Goal: Find contact information: Find contact information

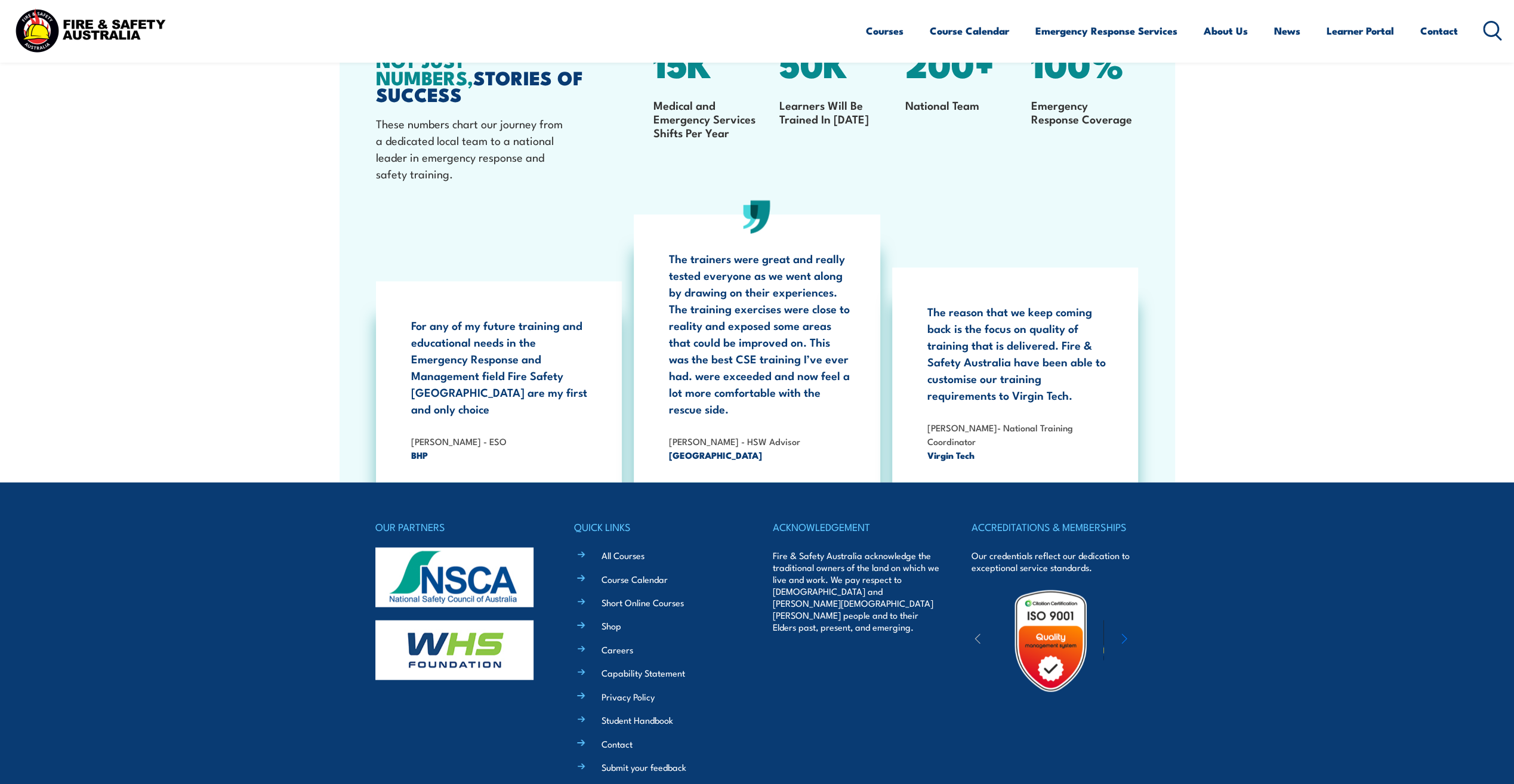
scroll to position [2286, 0]
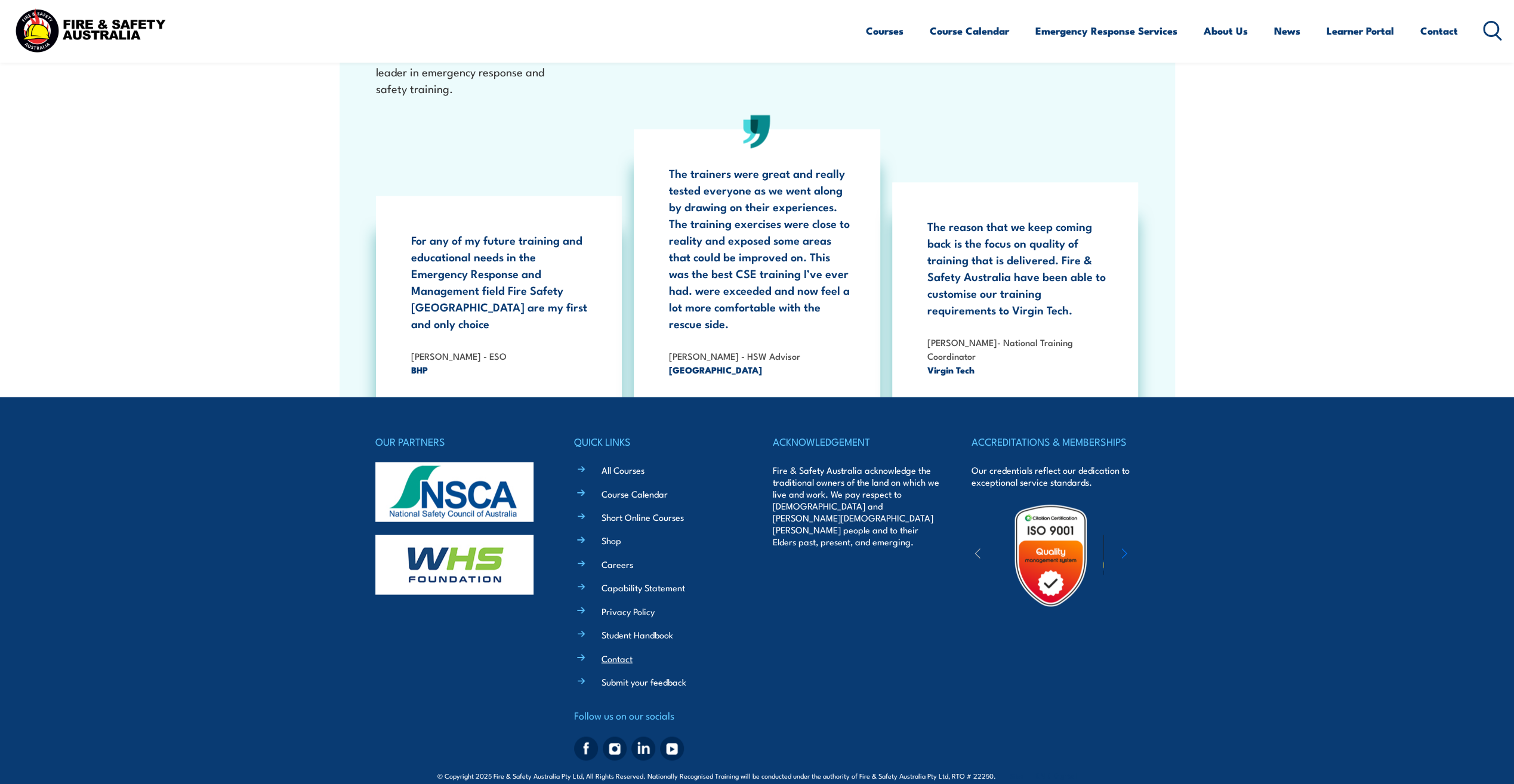
click at [607, 652] on link "Contact" at bounding box center [617, 658] width 31 height 13
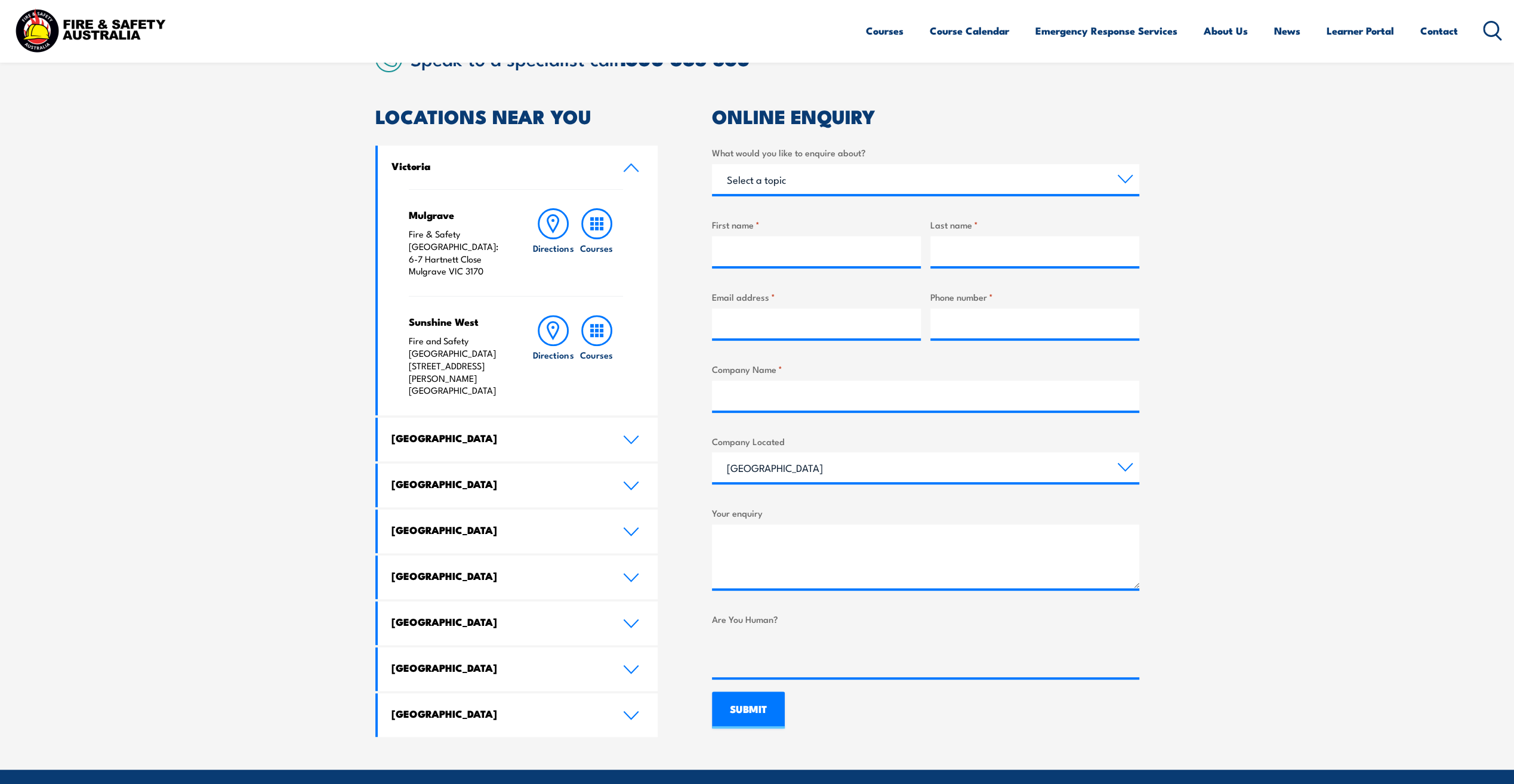
scroll to position [358, 0]
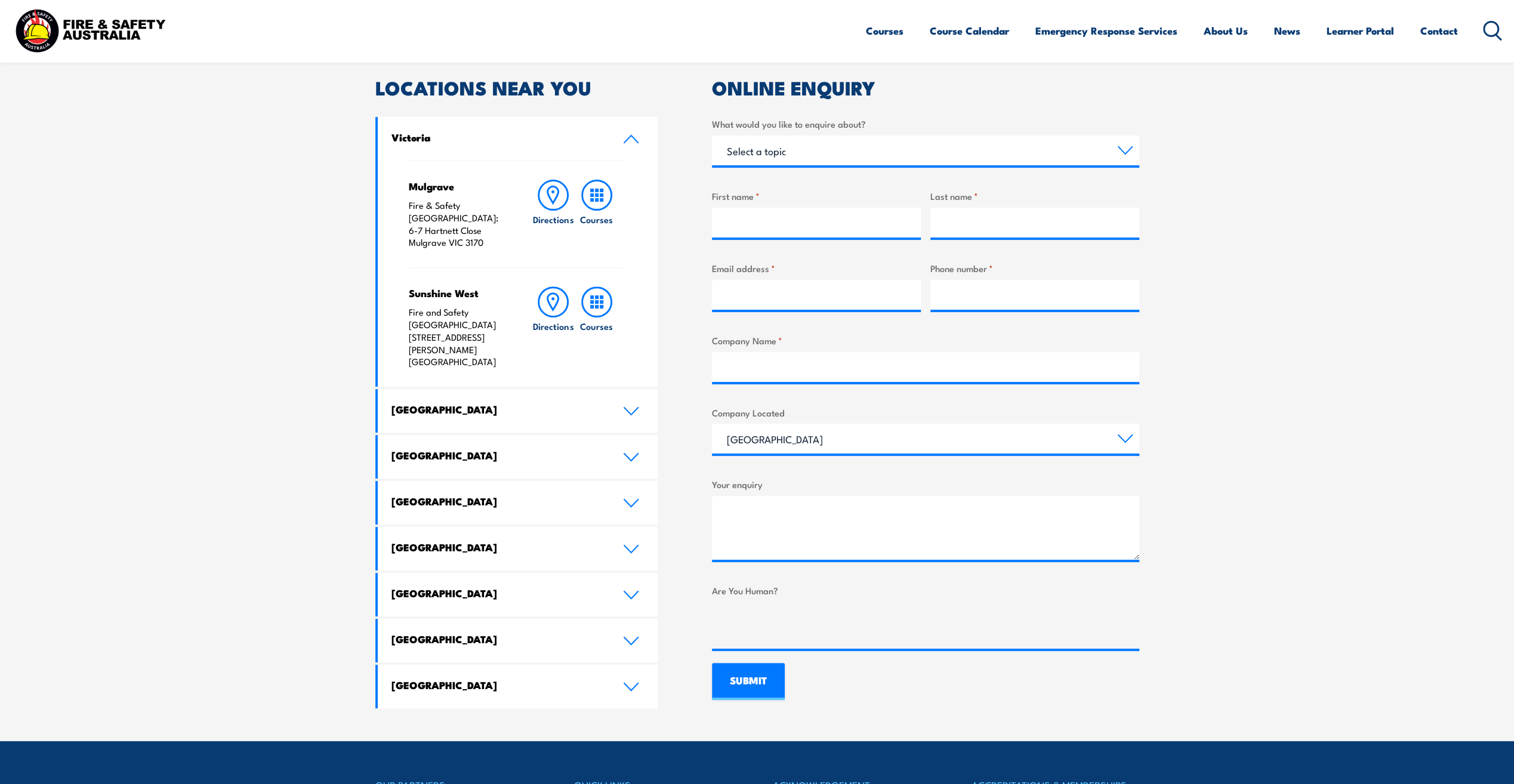
click at [604, 632] on h4 "[GEOGRAPHIC_DATA]" at bounding box center [498, 638] width 214 height 13
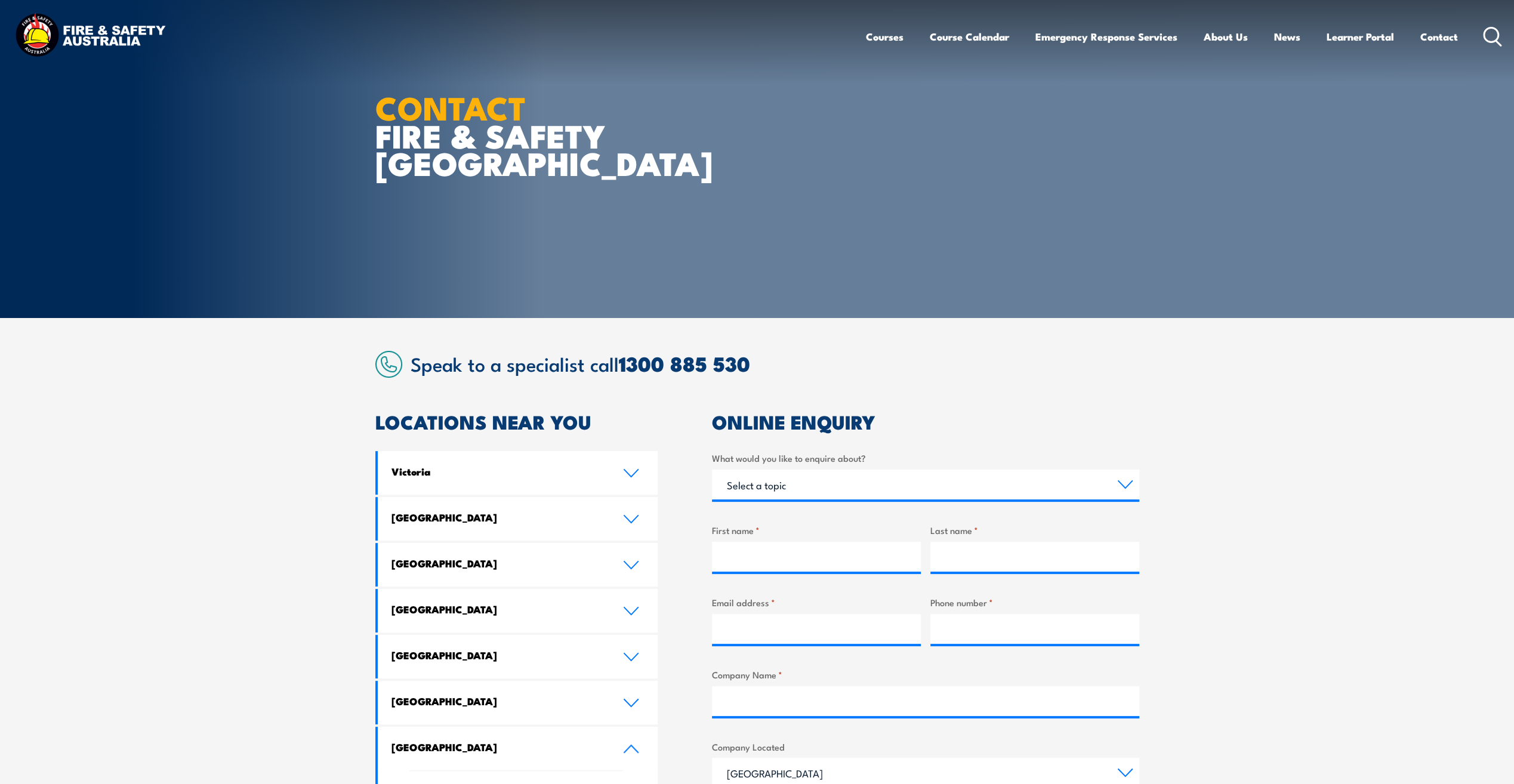
scroll to position [0, 0]
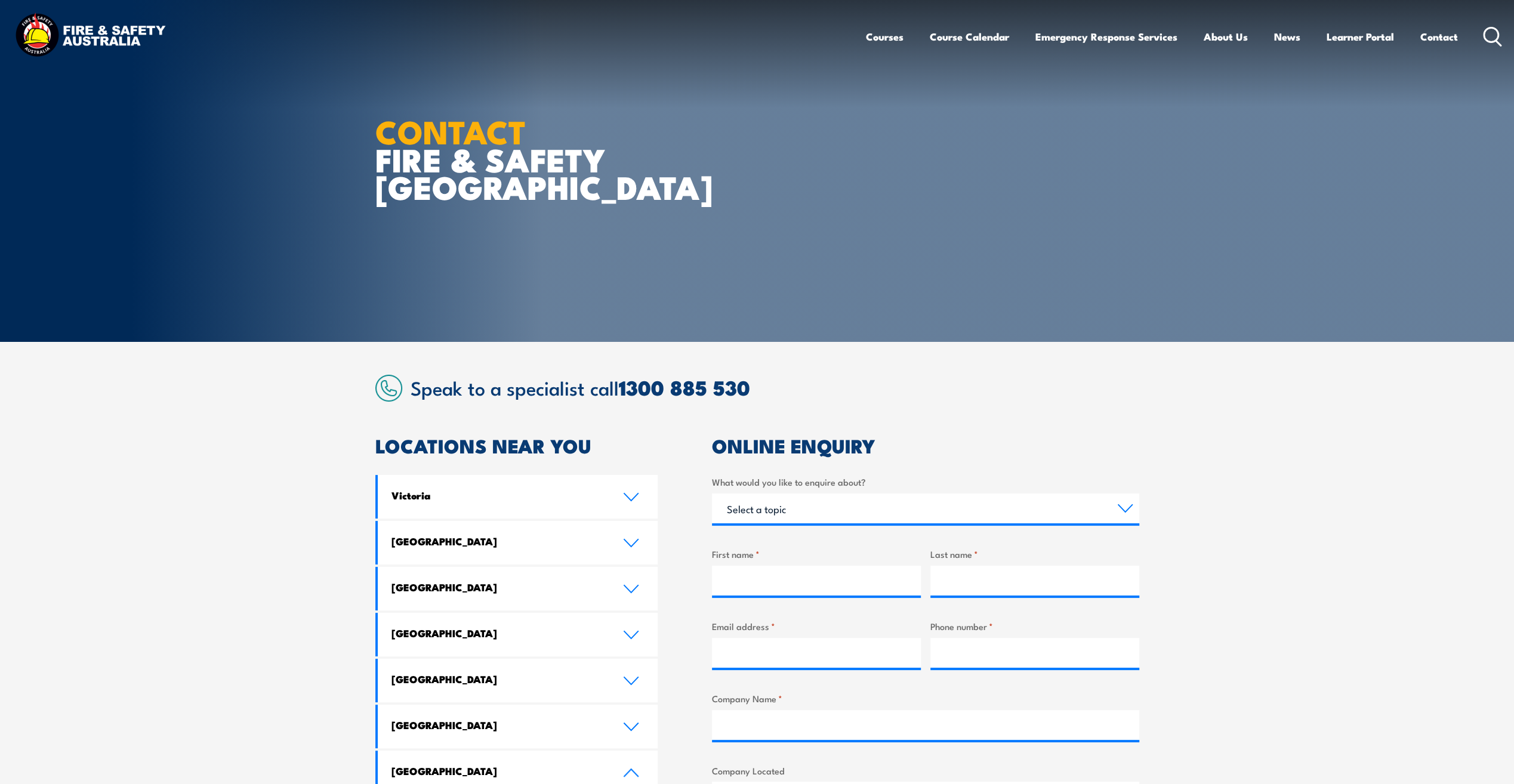
click at [104, 36] on img at bounding box center [90, 36] width 156 height 51
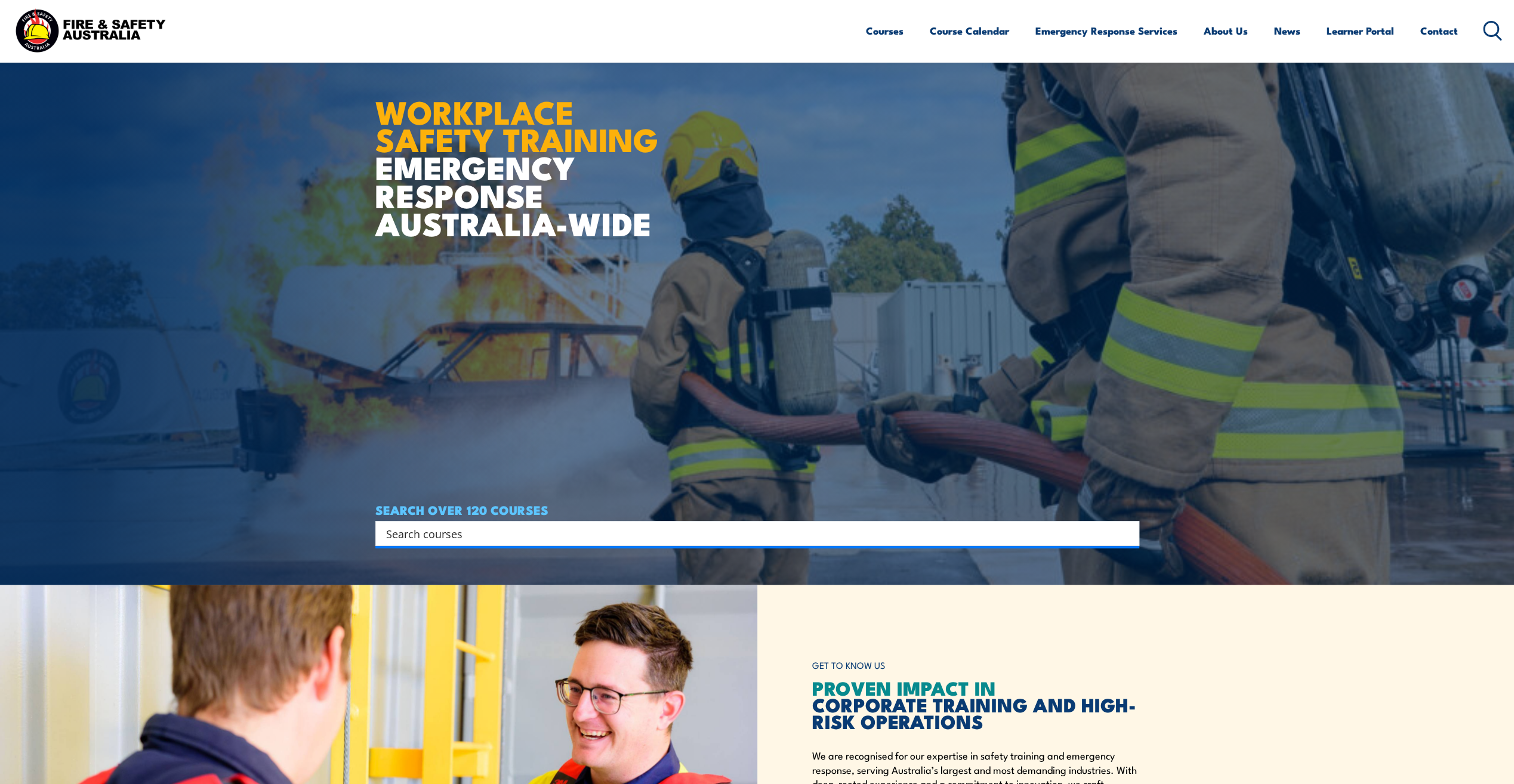
scroll to position [119, 0]
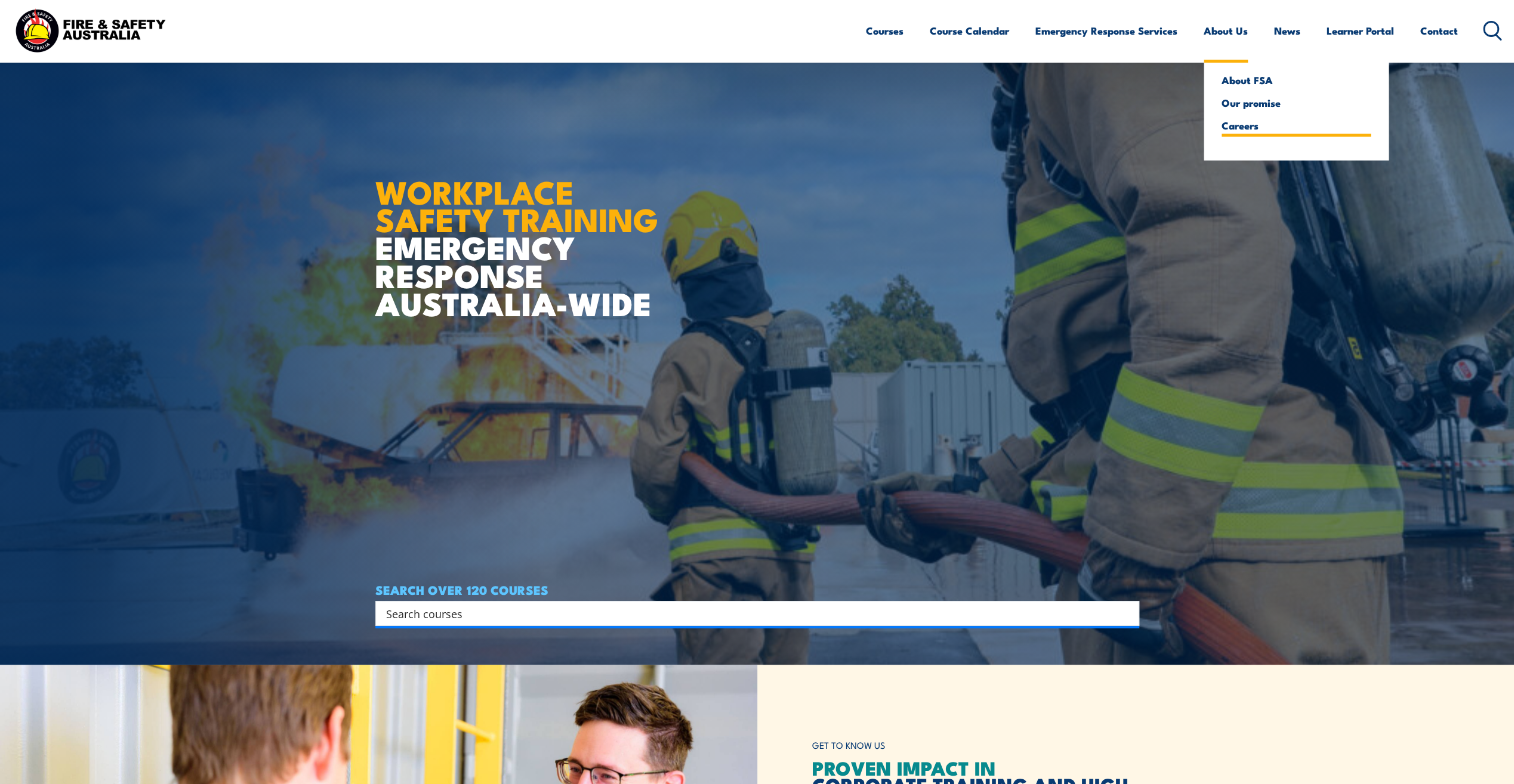
click at [1247, 123] on link "Careers" at bounding box center [1296, 125] width 149 height 10
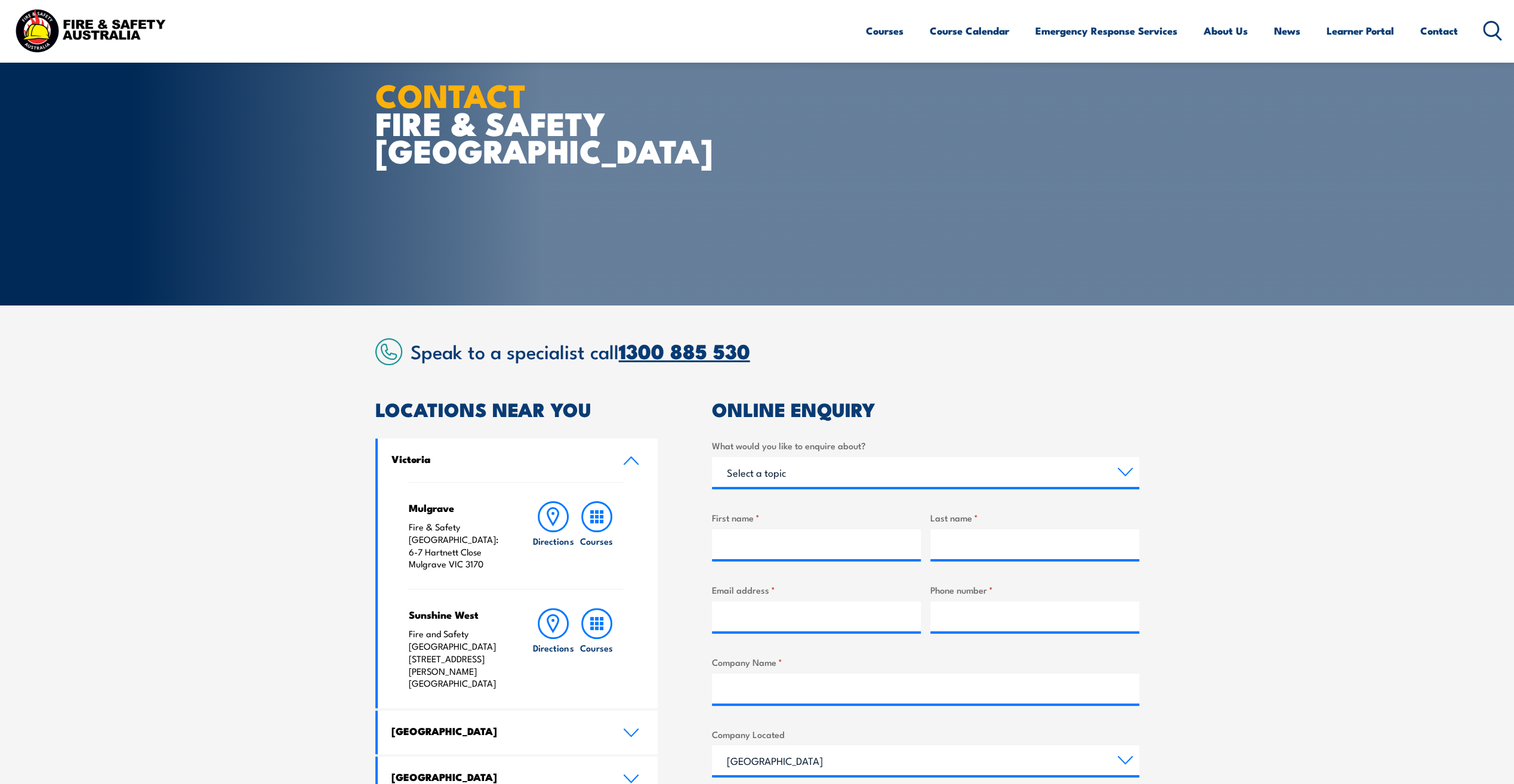
scroll to position [59, 0]
